Goal: Use online tool/utility: Utilize a website feature to perform a specific function

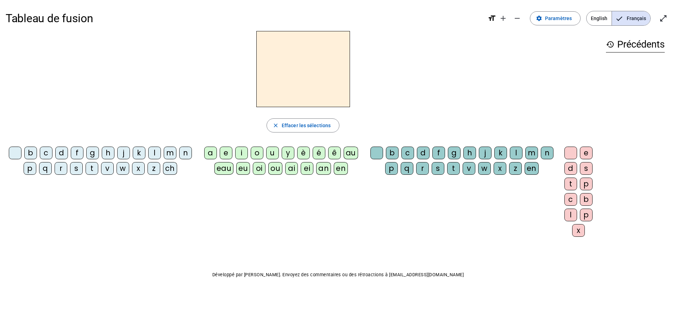
click at [167, 154] on div "m" at bounding box center [170, 153] width 13 height 13
click at [211, 155] on div "a" at bounding box center [210, 153] width 13 height 13
click at [95, 166] on div "t" at bounding box center [92, 168] width 13 height 13
drag, startPoint x: 154, startPoint y: 150, endPoint x: 197, endPoint y: 124, distance: 50.6
click at [156, 151] on div "l" at bounding box center [154, 153] width 13 height 13
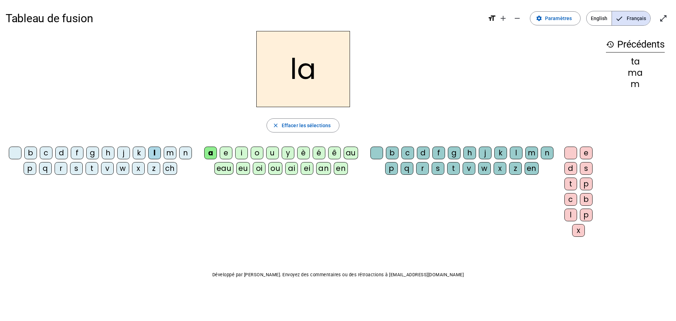
click at [92, 170] on div "t" at bounding box center [92, 168] width 13 height 13
click at [152, 152] on div "l" at bounding box center [154, 153] width 13 height 13
click at [78, 172] on div "s" at bounding box center [76, 168] width 13 height 13
click at [513, 155] on div "l" at bounding box center [516, 153] width 13 height 13
click at [30, 153] on div "b" at bounding box center [30, 153] width 13 height 13
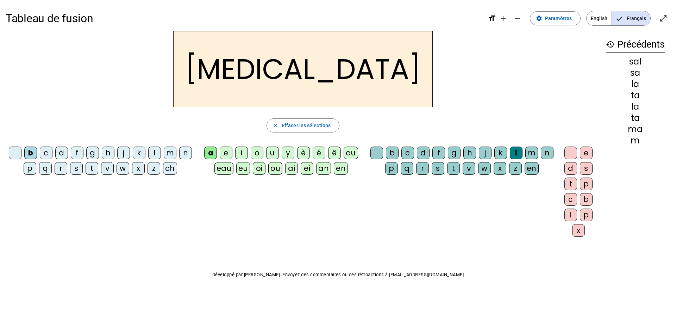
drag, startPoint x: 169, startPoint y: 156, endPoint x: 173, endPoint y: 152, distance: 5.7
click at [171, 156] on div "m" at bounding box center [170, 153] width 13 height 13
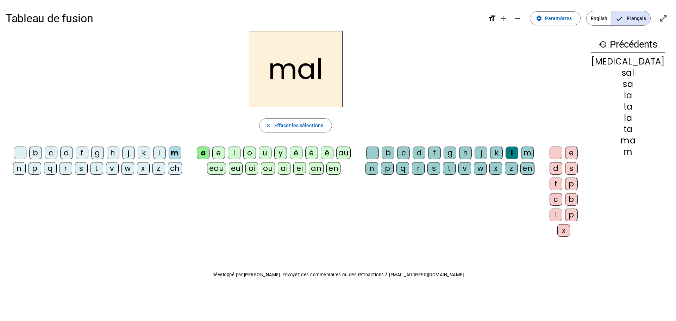
drag, startPoint x: 240, startPoint y: 154, endPoint x: 244, endPoint y: 153, distance: 3.6
click at [241, 153] on div "i" at bounding box center [234, 153] width 13 height 13
click at [79, 168] on div "s" at bounding box center [81, 168] width 13 height 13
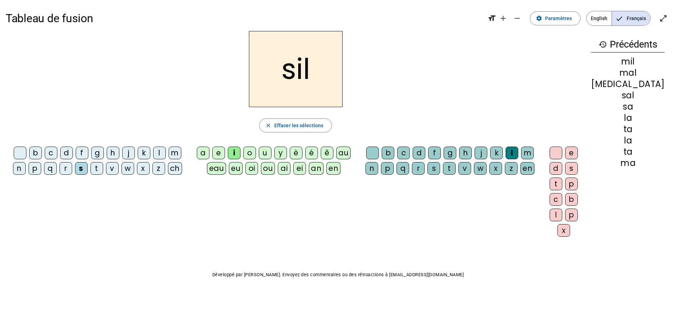
click at [510, 149] on div "l" at bounding box center [512, 153] width 13 height 13
click at [375, 151] on div at bounding box center [372, 153] width 13 height 13
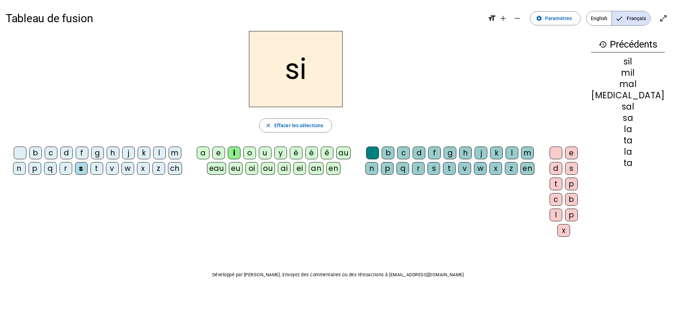
click at [225, 150] on div "e" at bounding box center [218, 153] width 13 height 13
click at [270, 155] on div "u" at bounding box center [265, 153] width 13 height 13
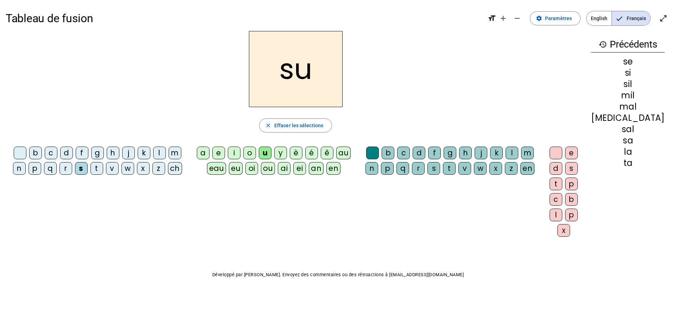
click at [421, 169] on div "r" at bounding box center [418, 168] width 13 height 13
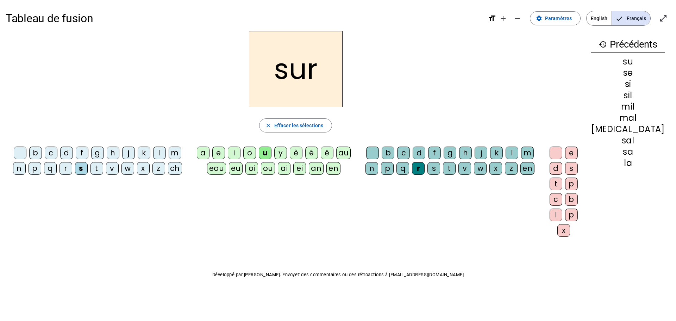
click at [169, 156] on div "m" at bounding box center [175, 153] width 13 height 13
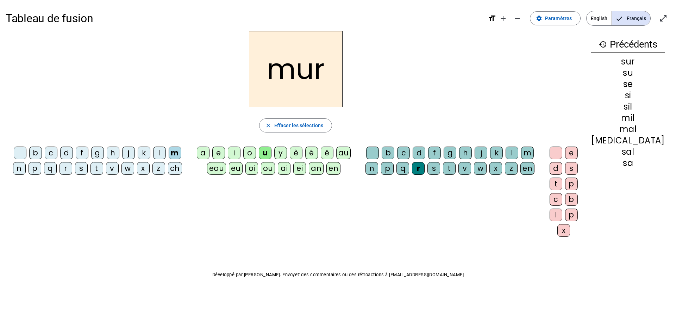
click at [64, 152] on div "d" at bounding box center [66, 153] width 13 height 13
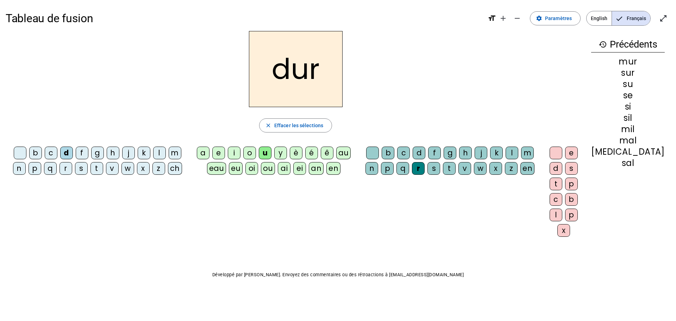
click at [419, 165] on div "r" at bounding box center [418, 168] width 13 height 13
click at [420, 170] on div "r" at bounding box center [418, 168] width 13 height 13
click at [377, 148] on div at bounding box center [372, 153] width 13 height 13
click at [225, 154] on div "e" at bounding box center [218, 153] width 13 height 13
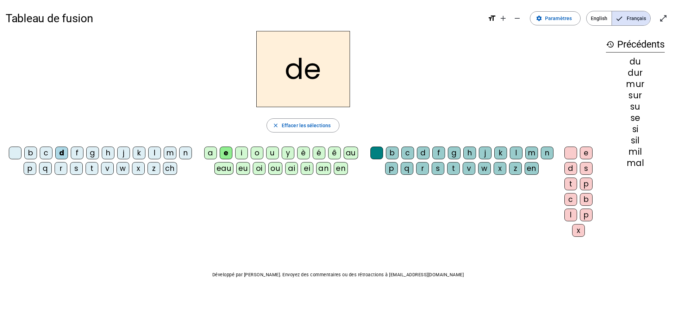
click at [266, 154] on div "u" at bounding box center [272, 153] width 13 height 13
drag, startPoint x: 33, startPoint y: 153, endPoint x: 100, endPoint y: 128, distance: 70.9
click at [33, 153] on div "b" at bounding box center [30, 153] width 13 height 13
click at [105, 168] on div "v" at bounding box center [107, 168] width 13 height 13
click at [92, 172] on div "t" at bounding box center [92, 168] width 13 height 13
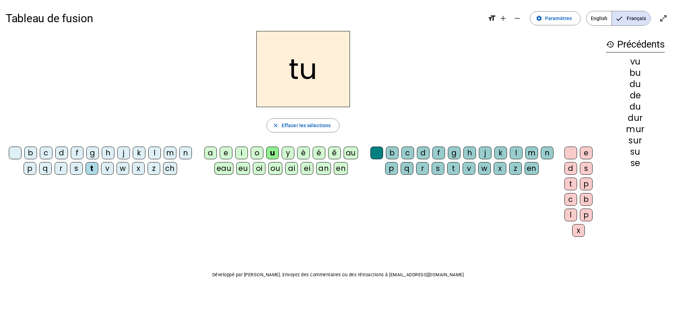
click at [226, 153] on div "e" at bounding box center [226, 153] width 13 height 13
click at [150, 153] on div "l" at bounding box center [154, 153] width 13 height 13
